Goal: Transaction & Acquisition: Download file/media

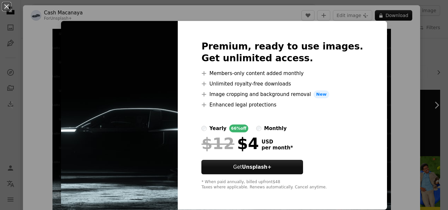
click at [379, 87] on div "An X shape Premium, ready to use images. Get unlimited access. A plus sign Memb…" at bounding box center [224, 105] width 448 height 210
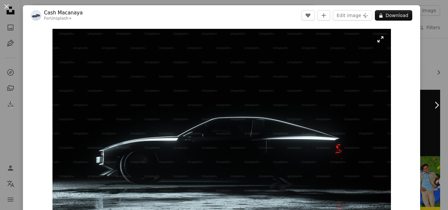
scroll to position [1093, 0]
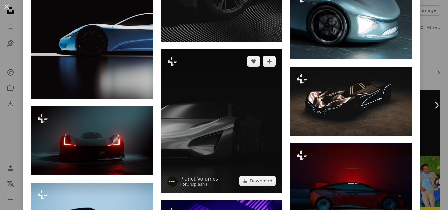
click at [251, 105] on img at bounding box center [222, 121] width 122 height 143
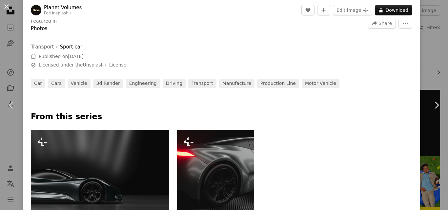
scroll to position [275, 0]
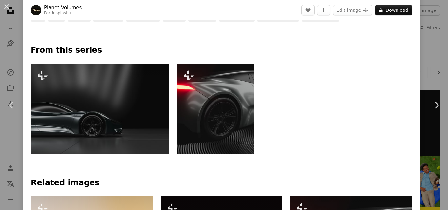
drag, startPoint x: 142, startPoint y: 107, endPoint x: 116, endPoint y: 120, distance: 29.2
click at [100, 121] on img at bounding box center [100, 109] width 138 height 91
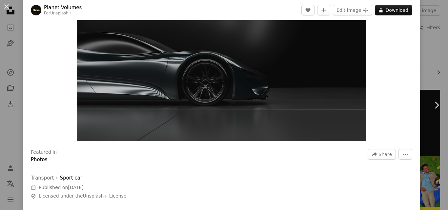
scroll to position [105, 0]
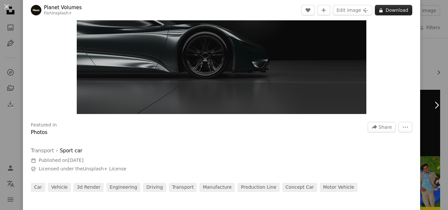
click at [388, 10] on button "A lock Download" at bounding box center [393, 10] width 37 height 10
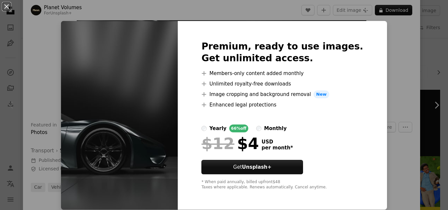
click at [390, 68] on div "An X shape Premium, ready to use images. Get unlimited access. A plus sign Memb…" at bounding box center [224, 105] width 448 height 210
